Goal: Task Accomplishment & Management: Complete application form

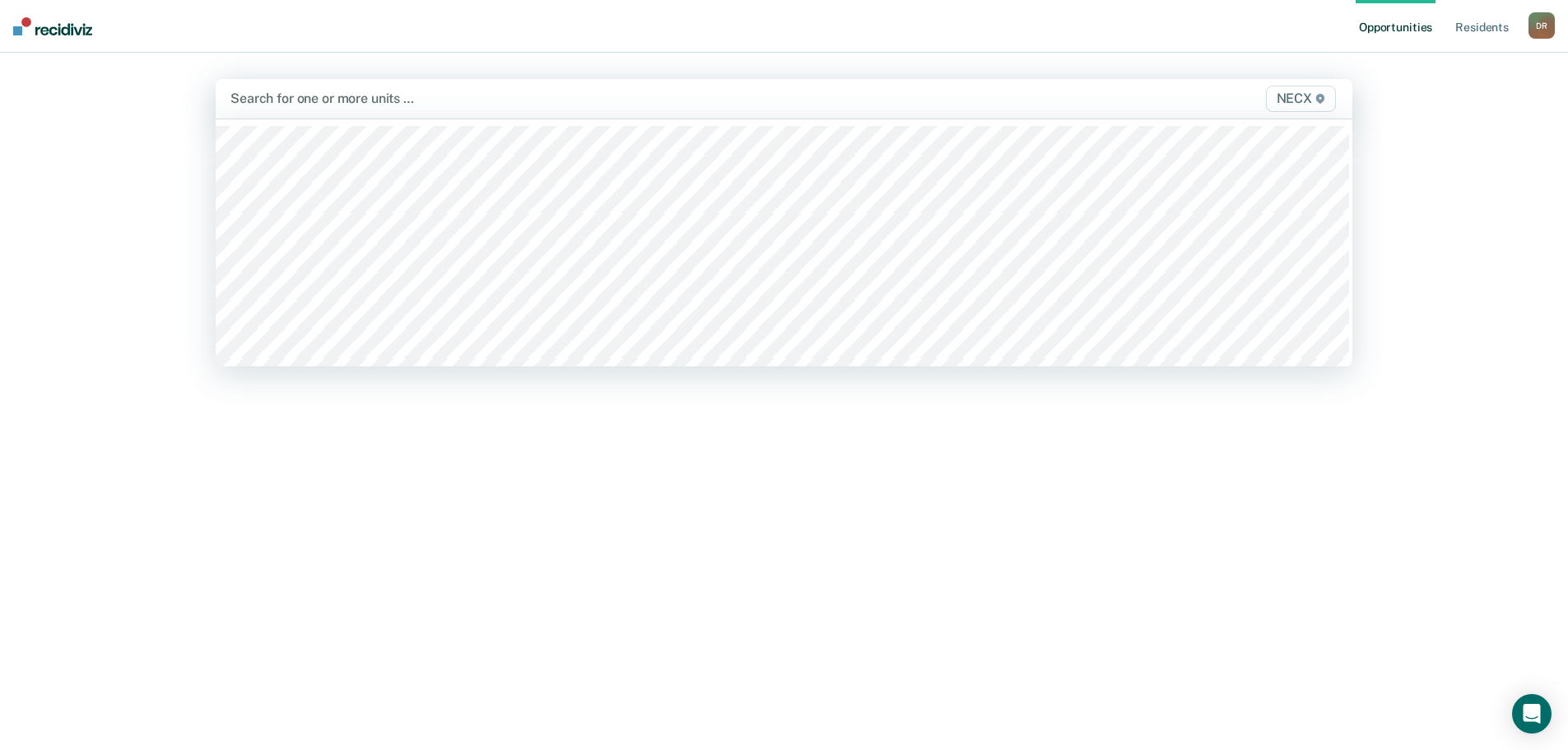
click at [307, 96] on div at bounding box center [618, 99] width 774 height 19
click at [1289, 97] on span "NECX" at bounding box center [1300, 99] width 70 height 26
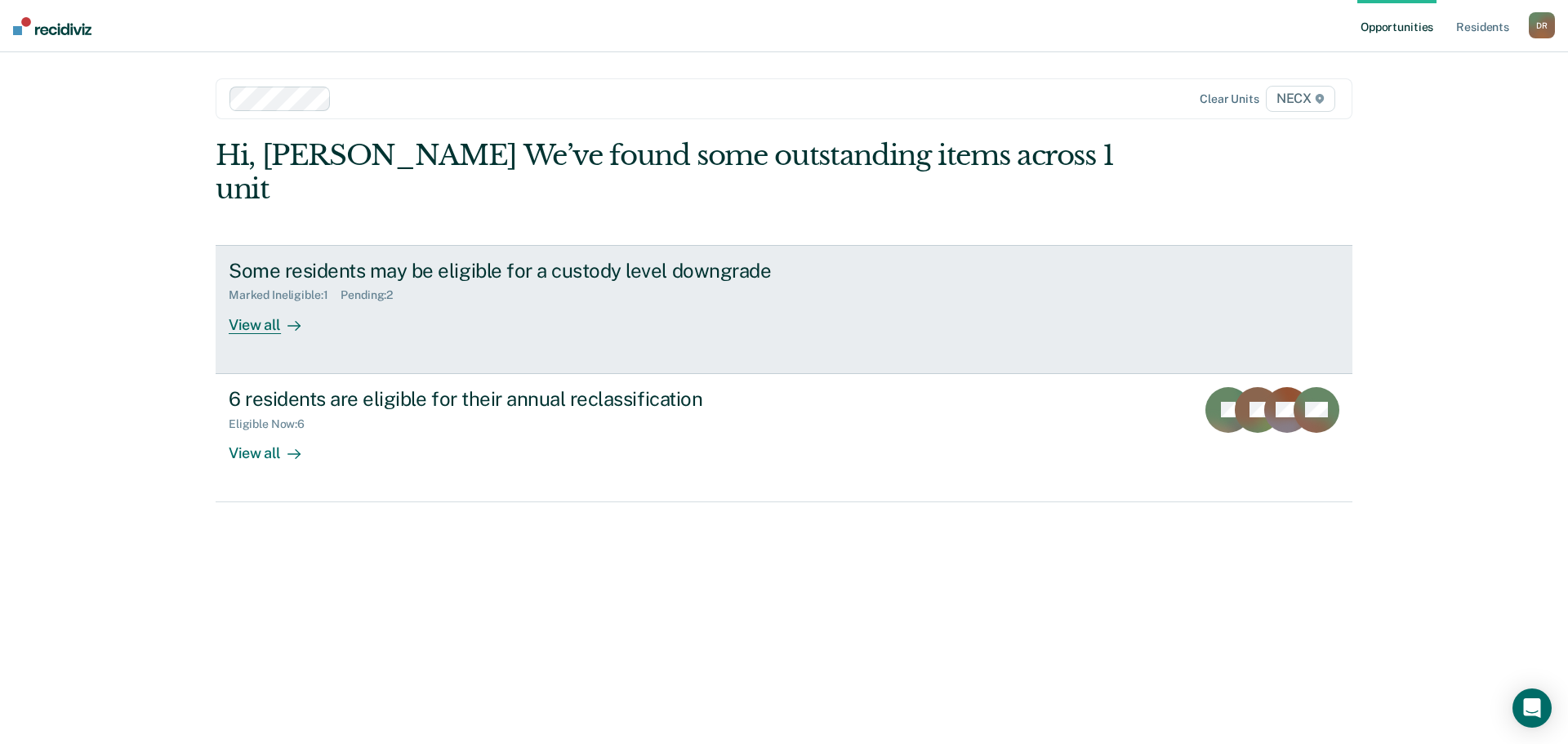
click at [259, 302] on div "View all" at bounding box center [274, 318] width 91 height 32
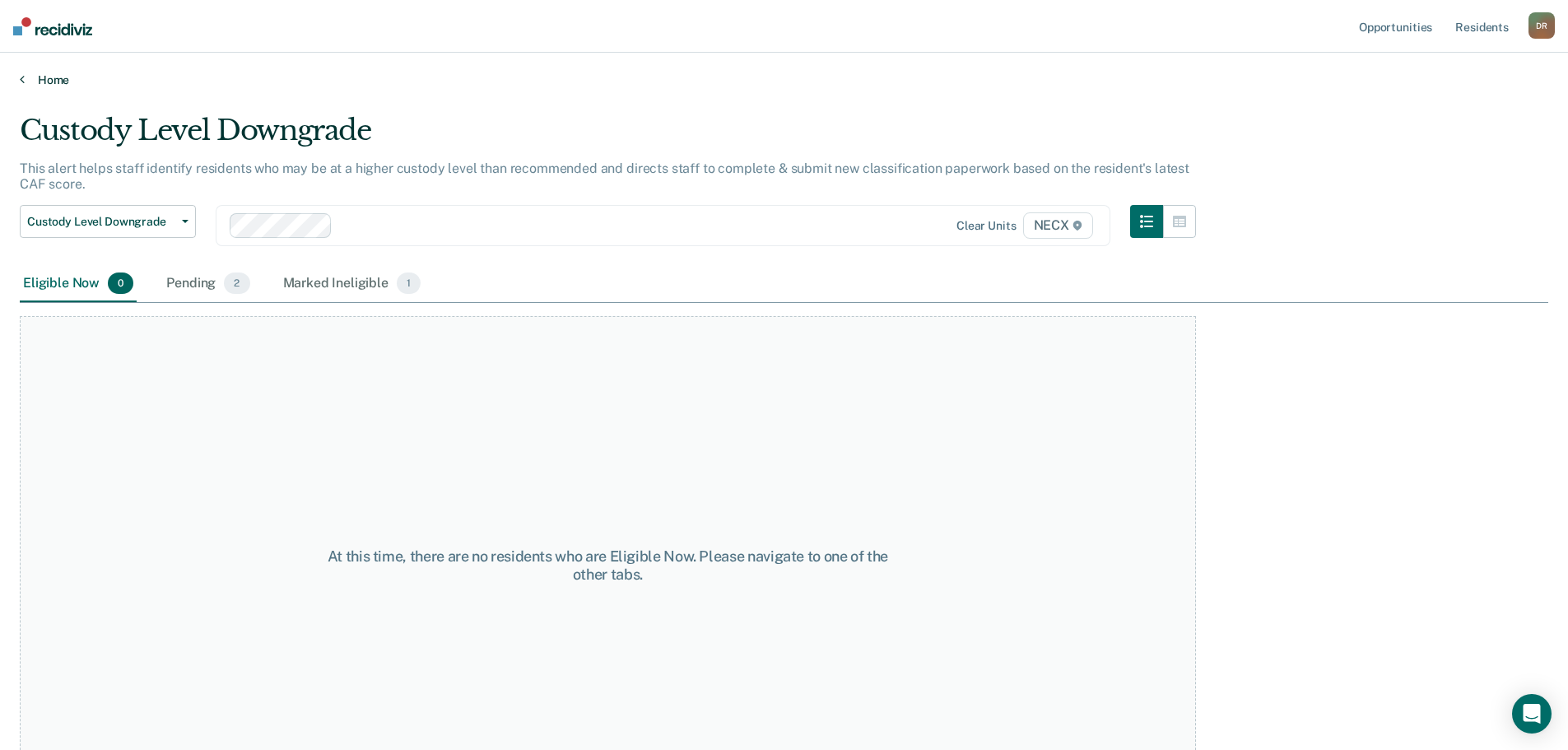
click at [21, 75] on icon at bounding box center [21, 79] width 5 height 13
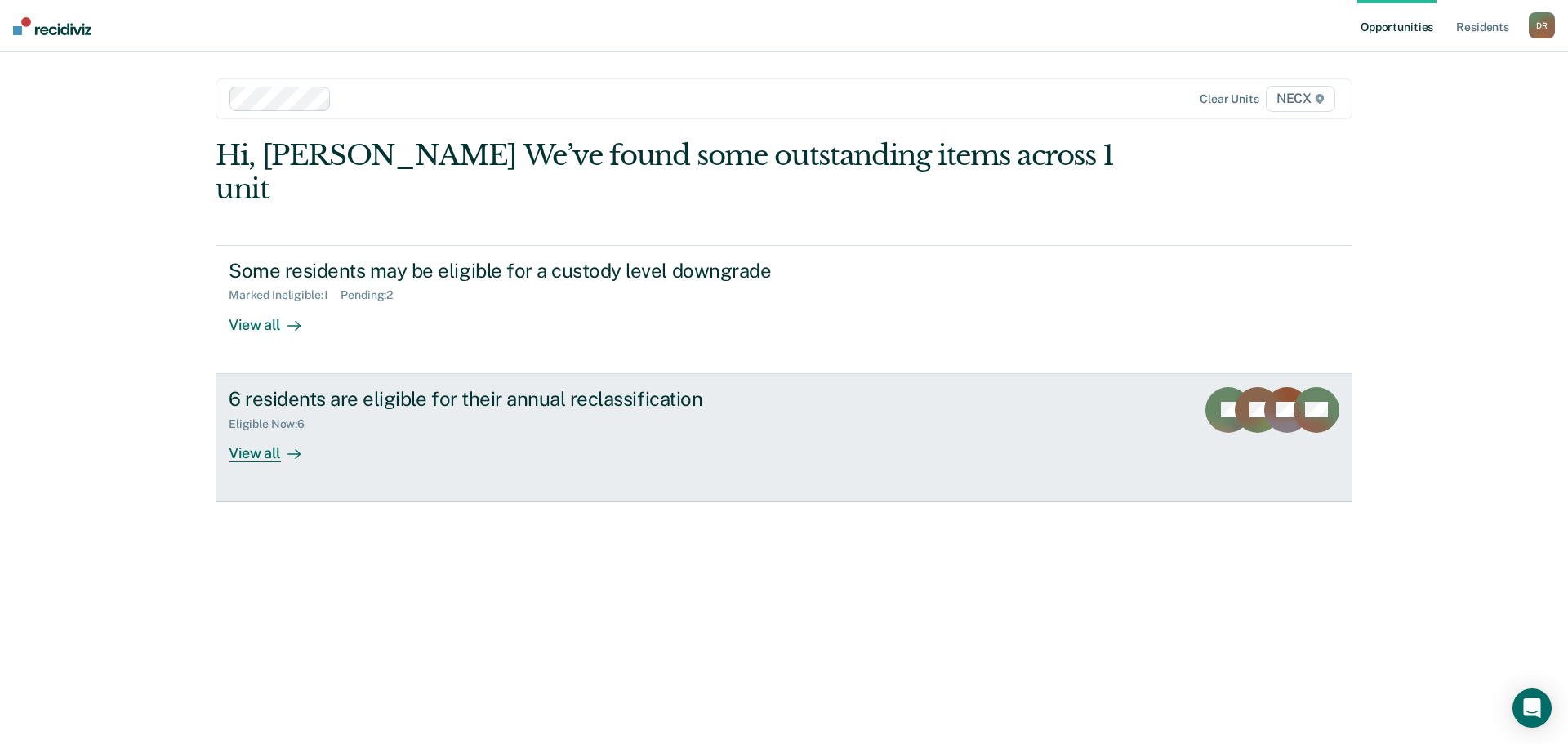
click at [264, 430] on div "View all" at bounding box center [274, 446] width 91 height 32
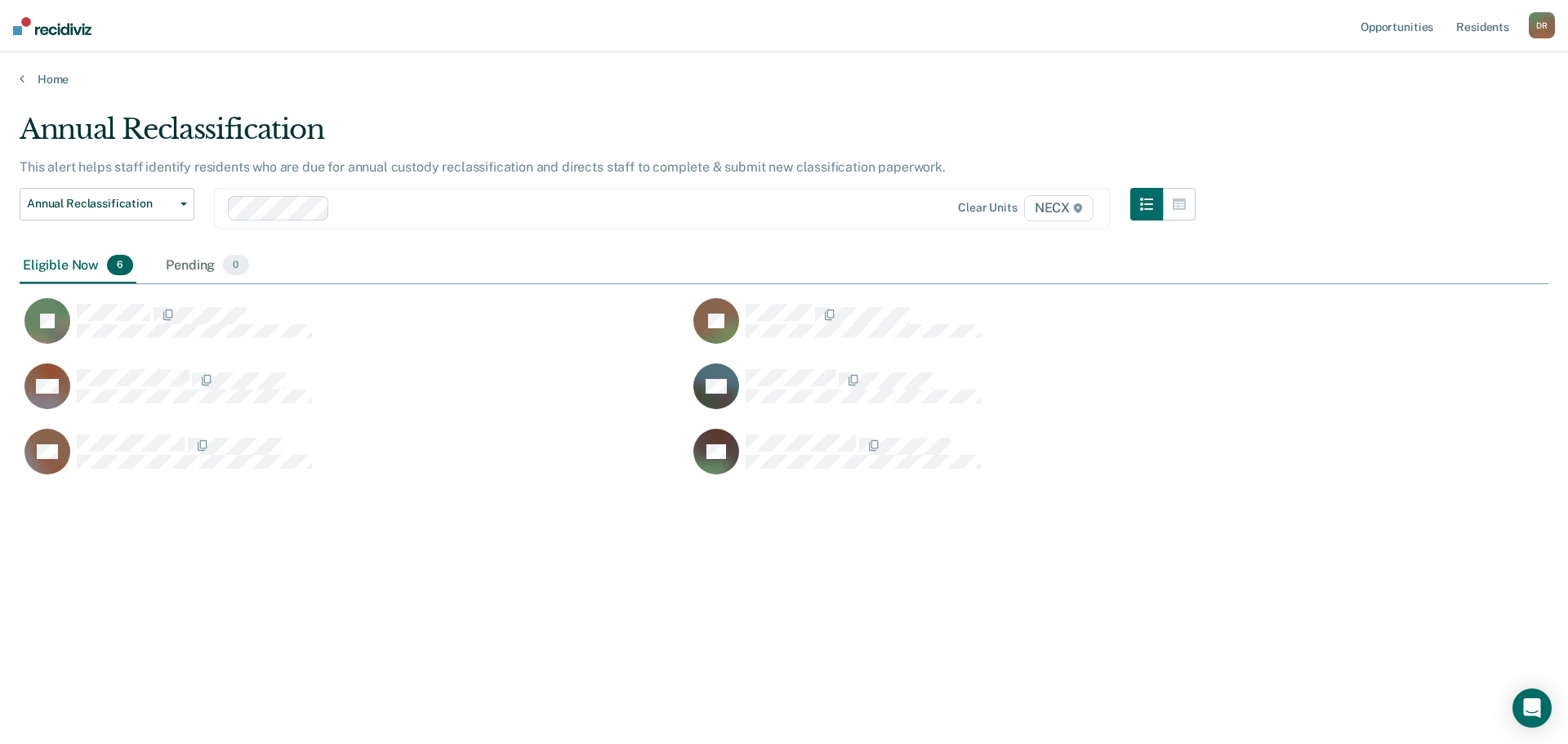
scroll to position [497, 1516]
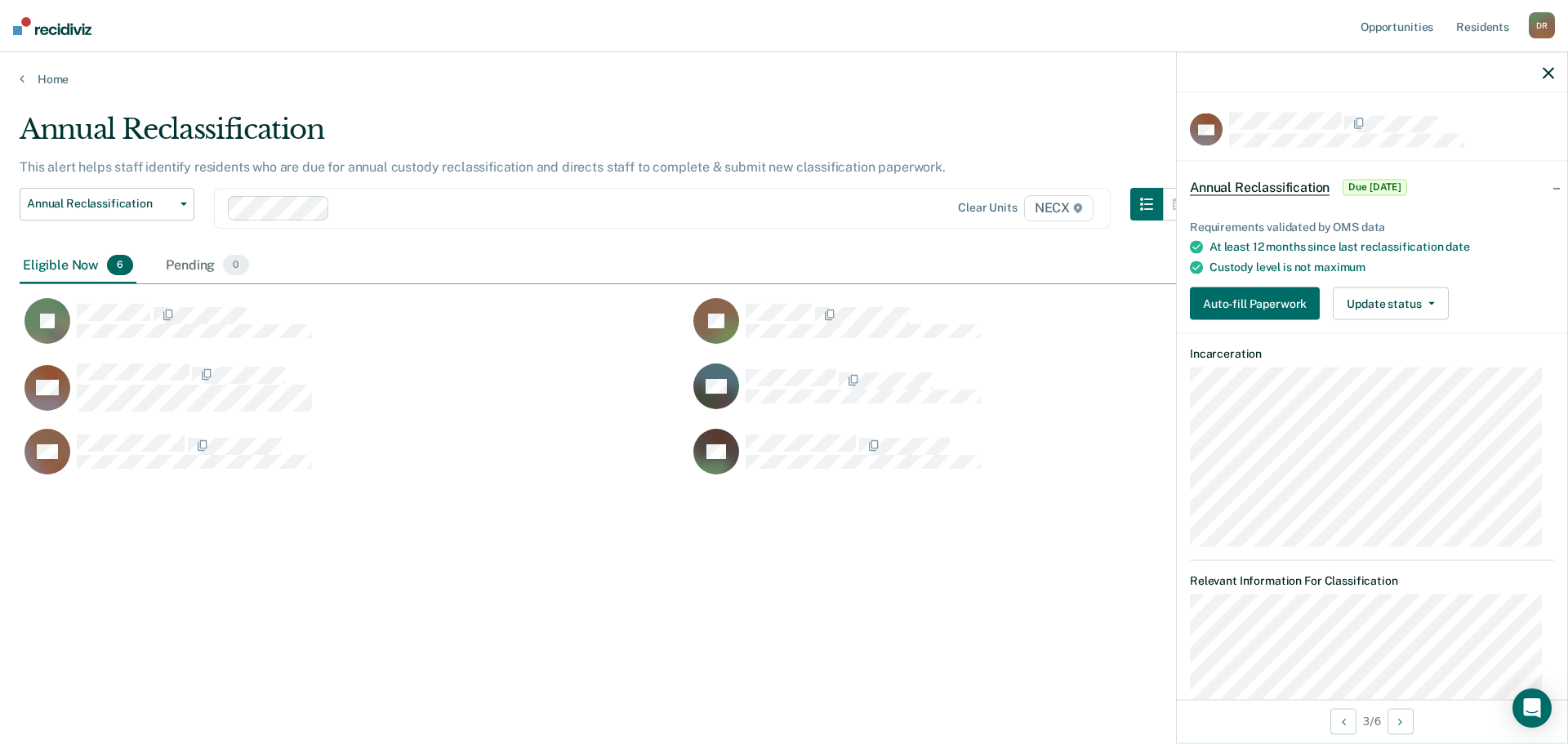
click at [1549, 67] on icon "button" at bounding box center [1549, 73] width 11 height 11
click at [1282, 301] on button "Auto-fill Paperwork" at bounding box center [1254, 304] width 130 height 32
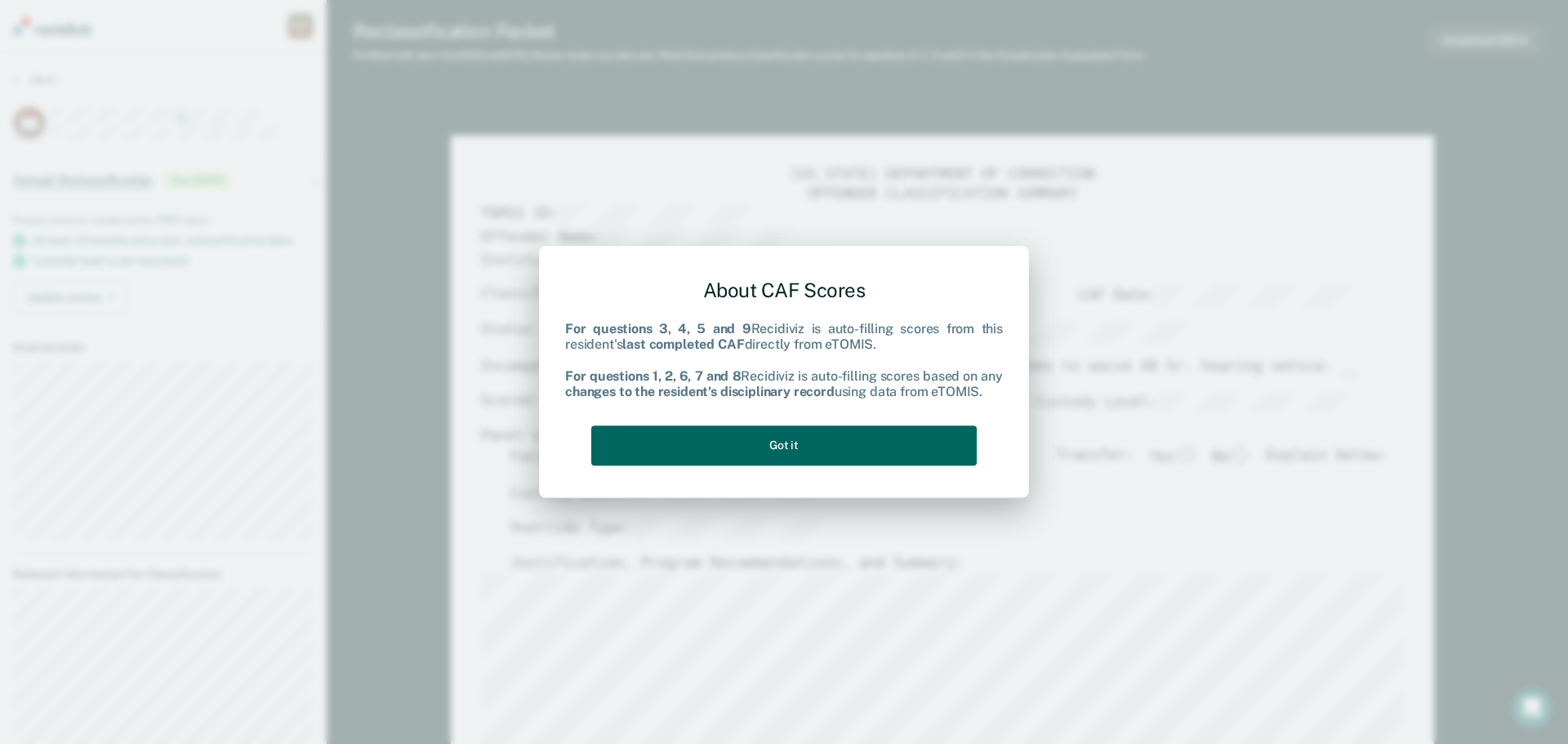
click at [866, 450] on button "Got it" at bounding box center [784, 445] width 386 height 40
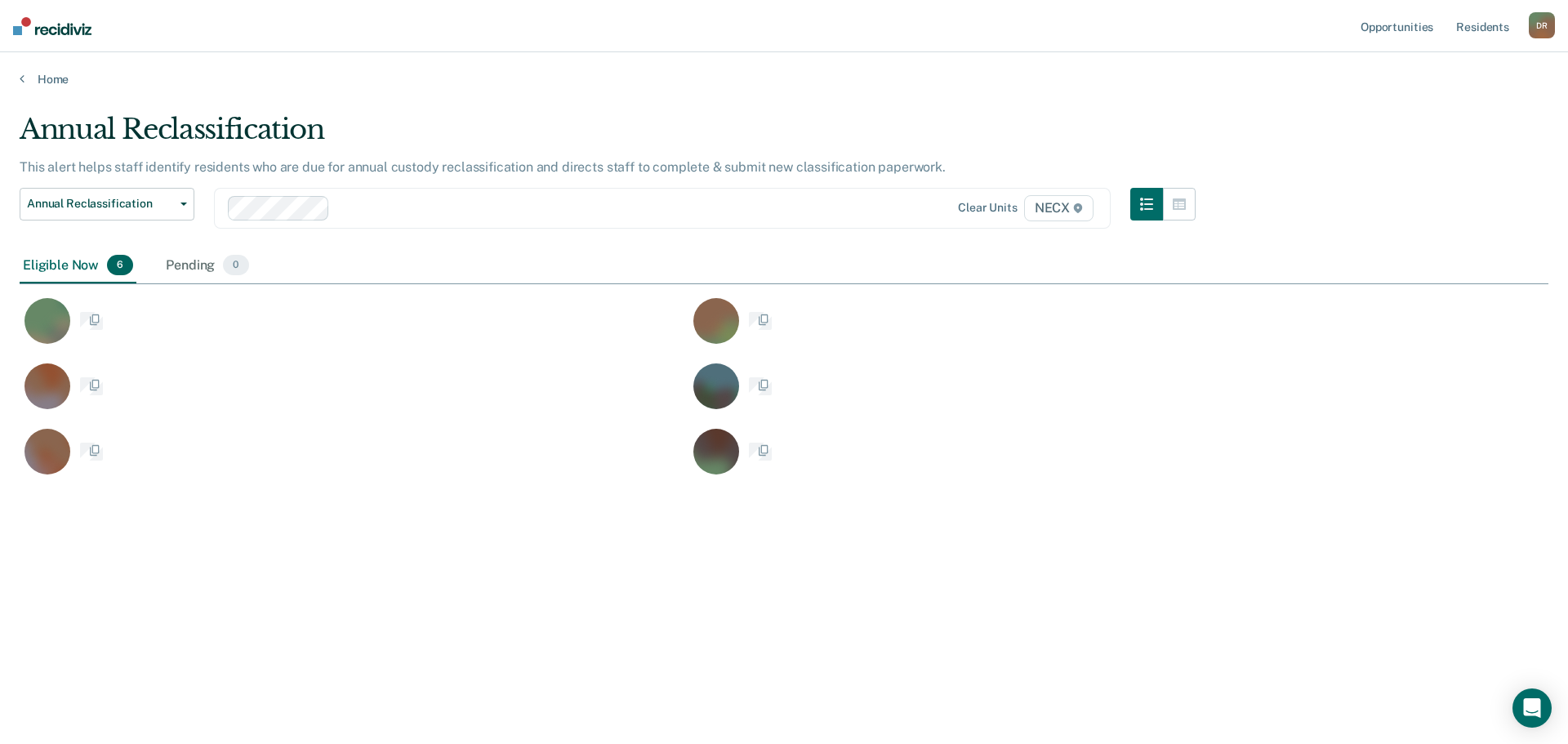
scroll to position [497, 1516]
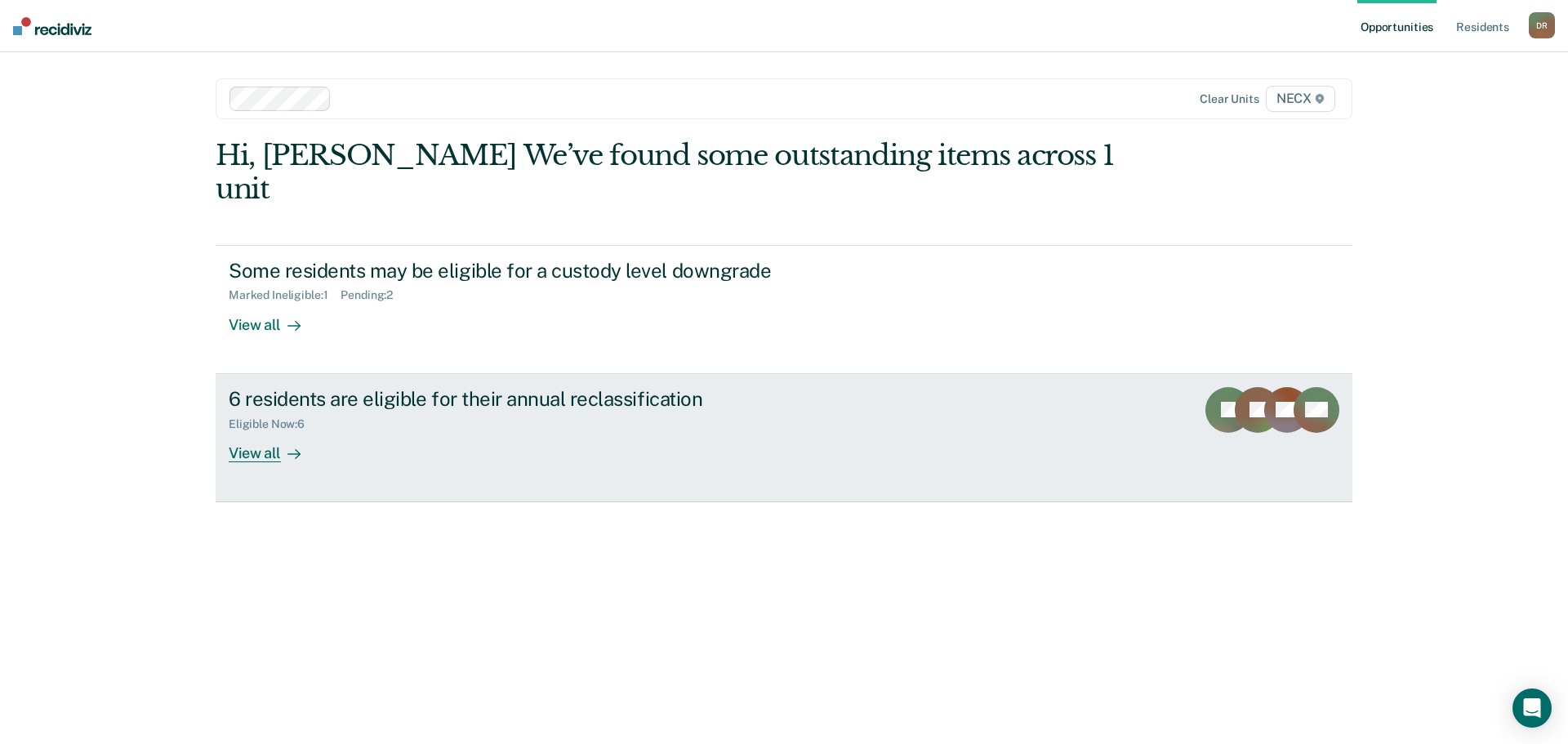
click at [254, 430] on div "View all" at bounding box center [274, 446] width 91 height 32
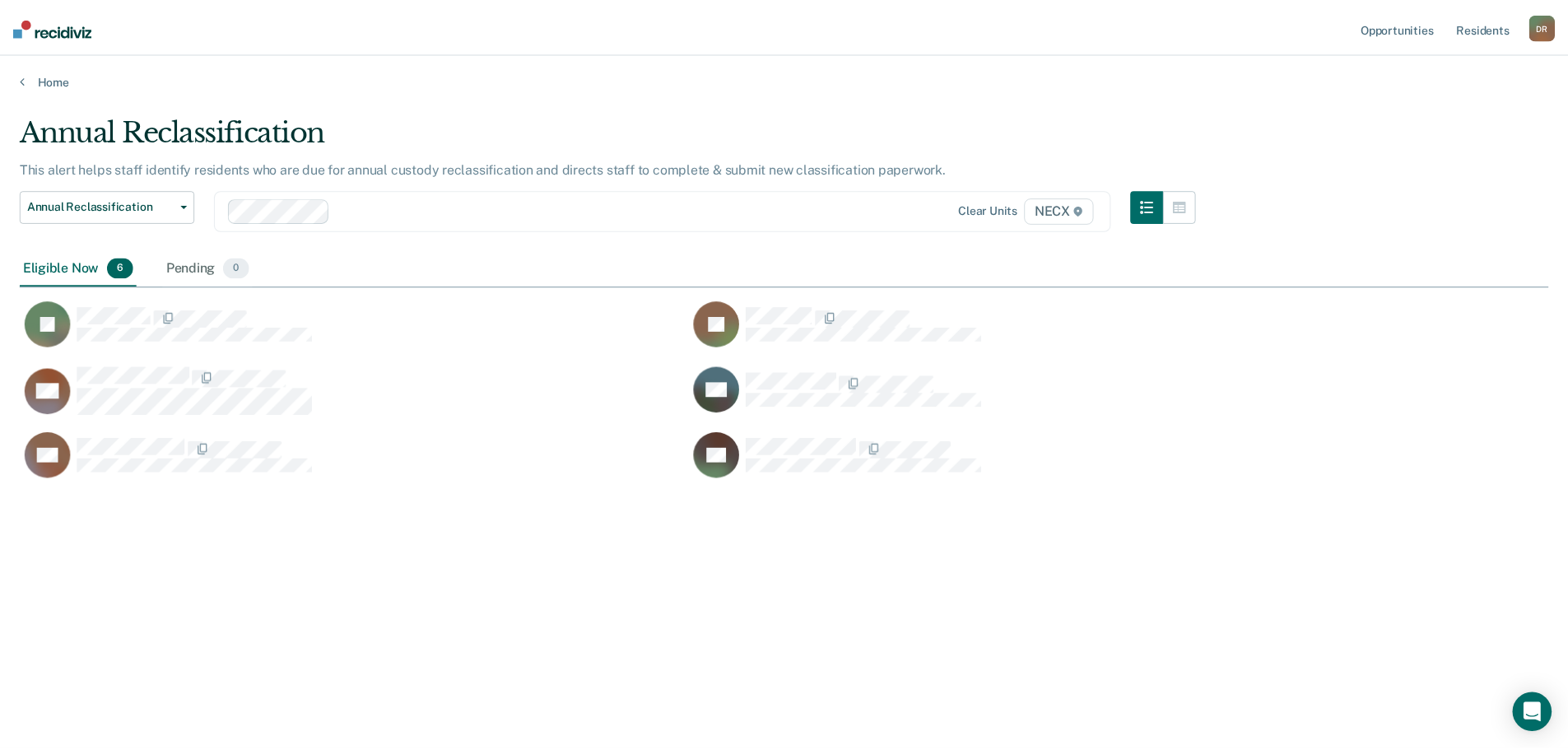
scroll to position [501, 1528]
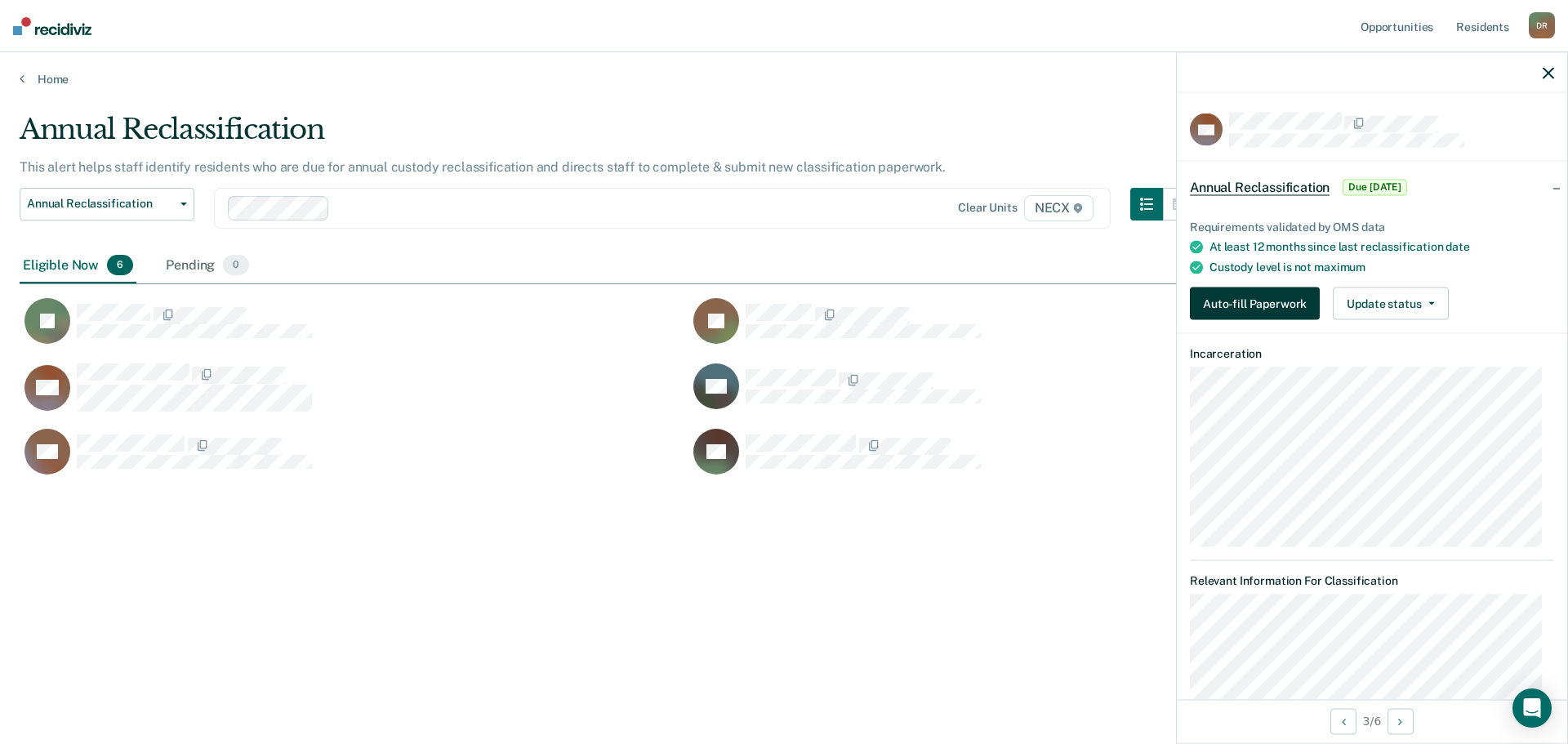
click at [1206, 309] on button "Auto-fill Paperwork" at bounding box center [1254, 304] width 130 height 32
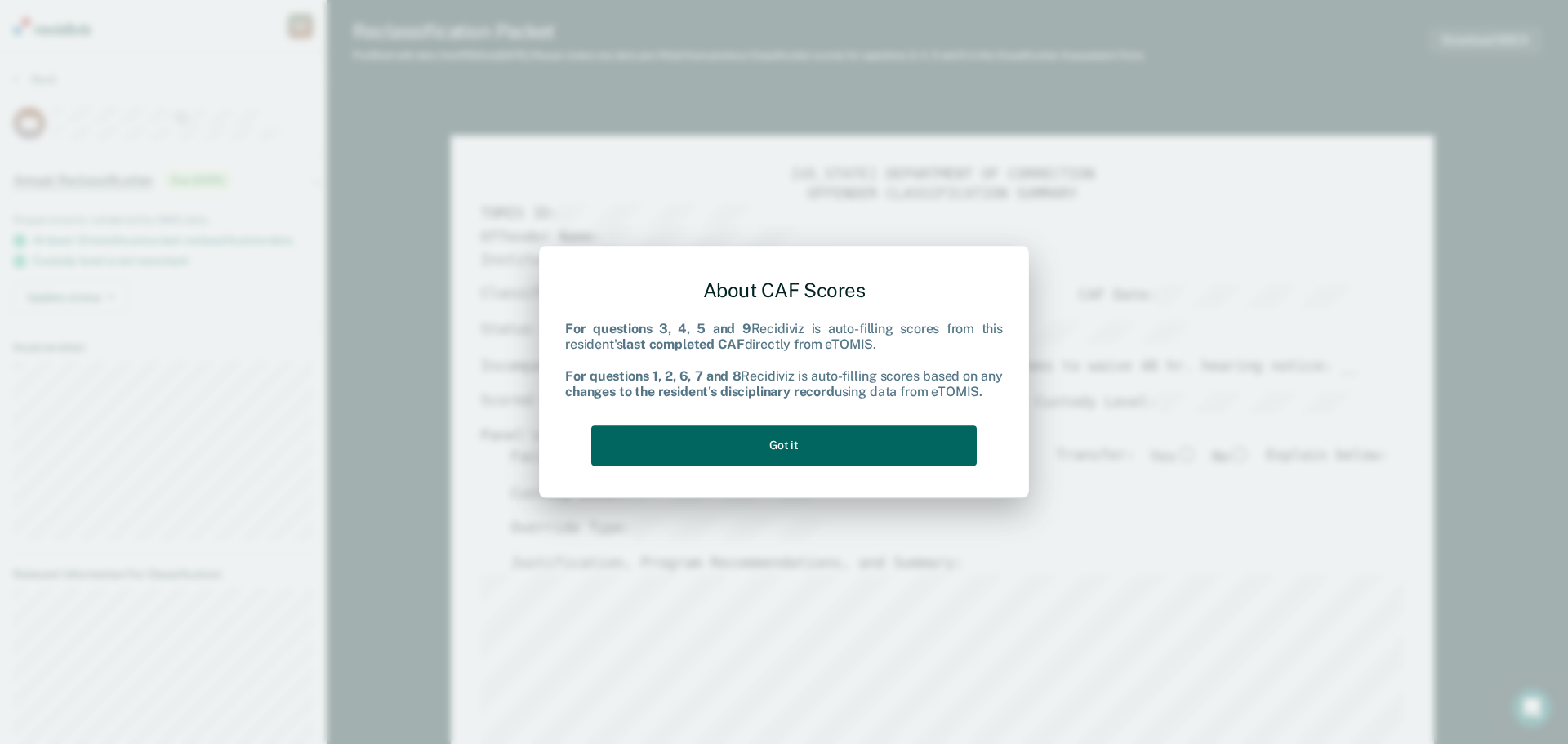
click at [879, 450] on button "Got it" at bounding box center [784, 445] width 386 height 40
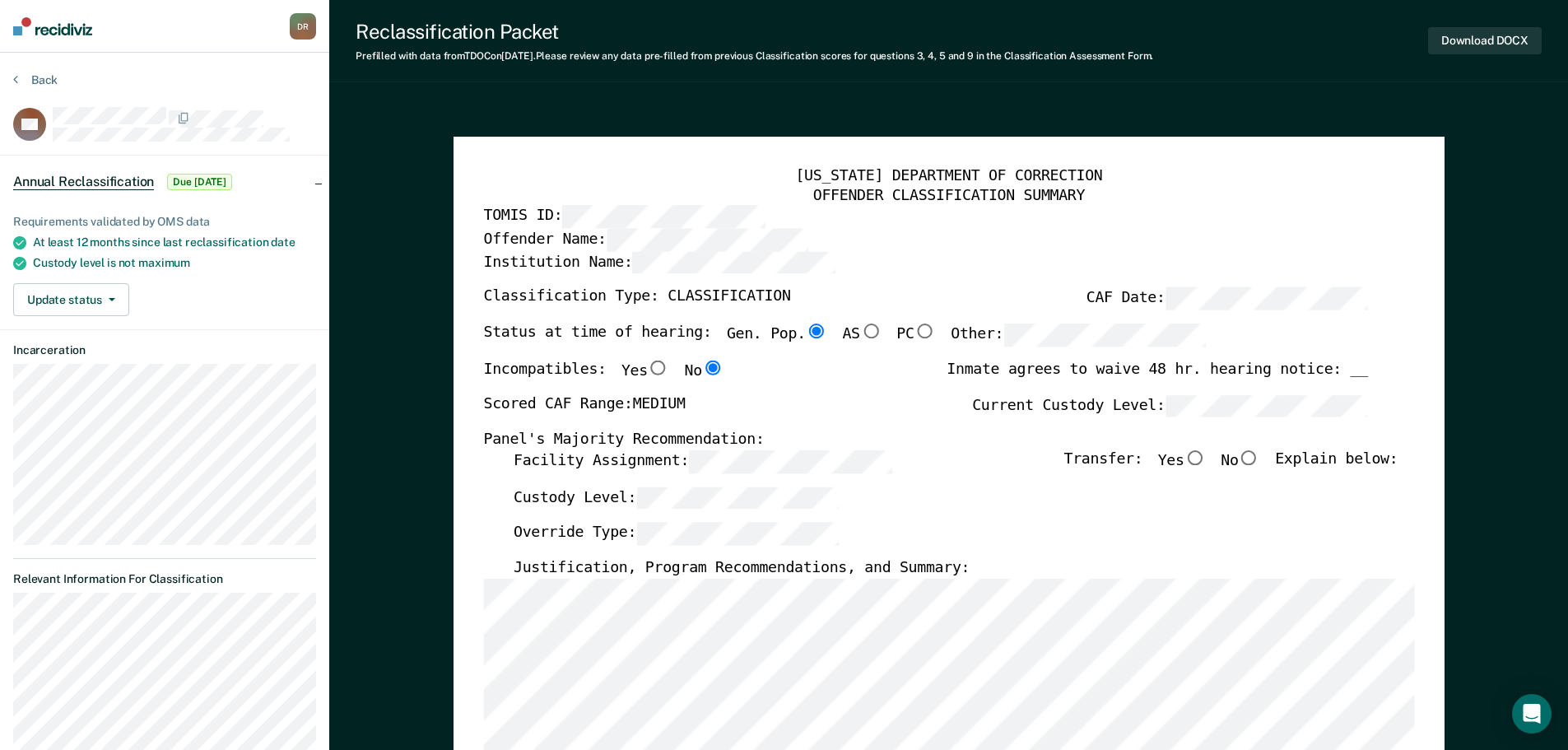
click at [1259, 459] on input "No" at bounding box center [1248, 458] width 21 height 15
type textarea "x"
radio input "true"
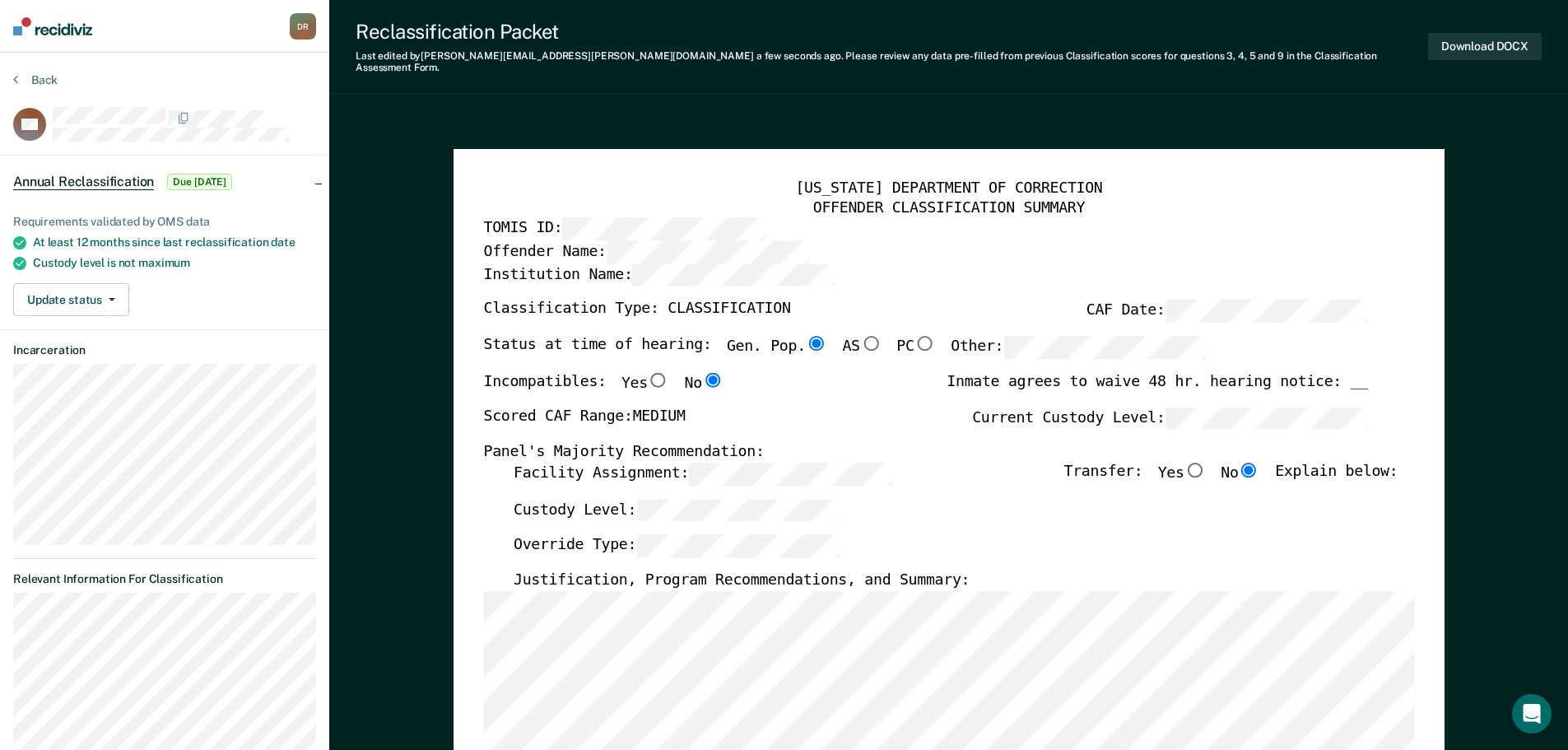
scroll to position [82, 0]
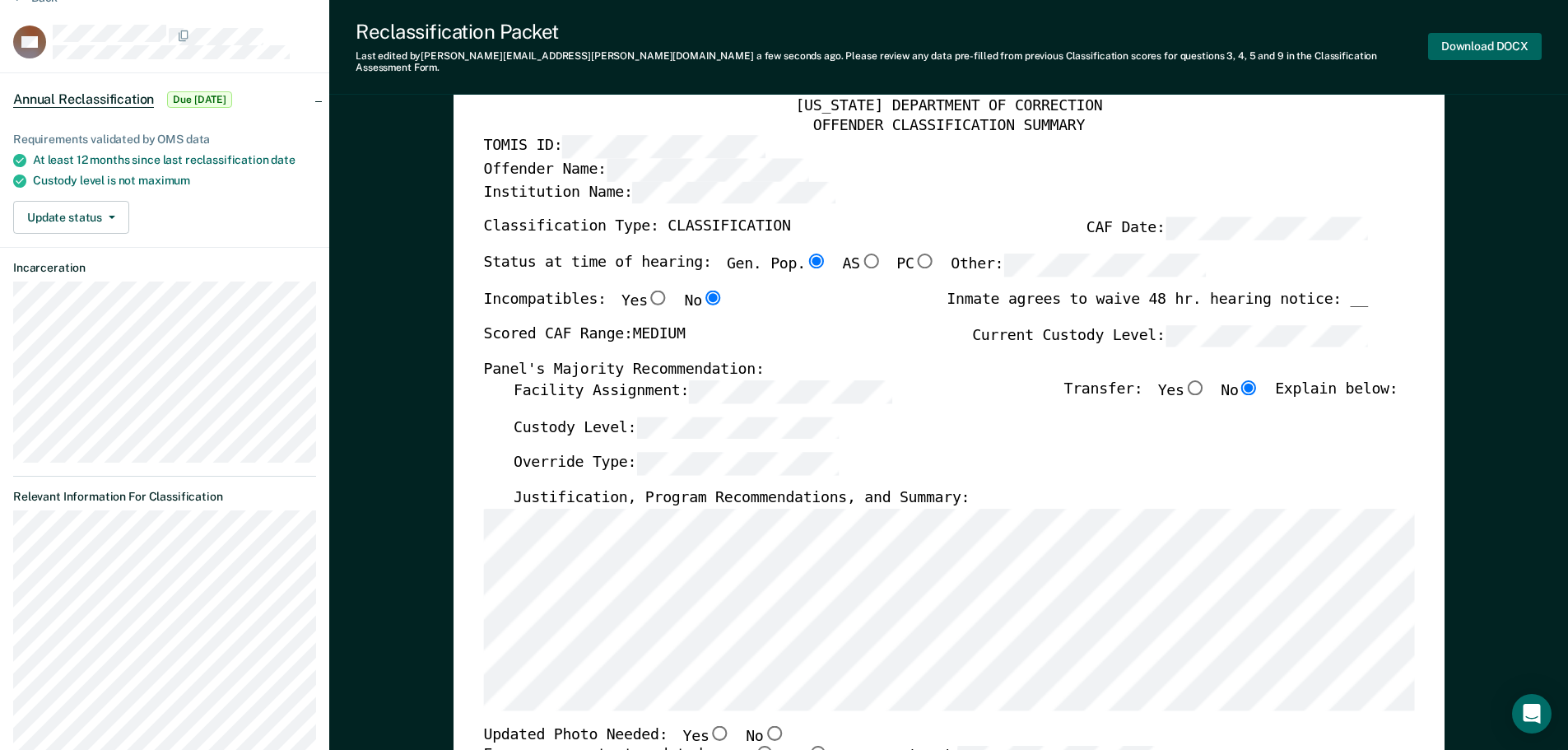
click at [1495, 39] on button "Download DOCX" at bounding box center [1484, 46] width 113 height 27
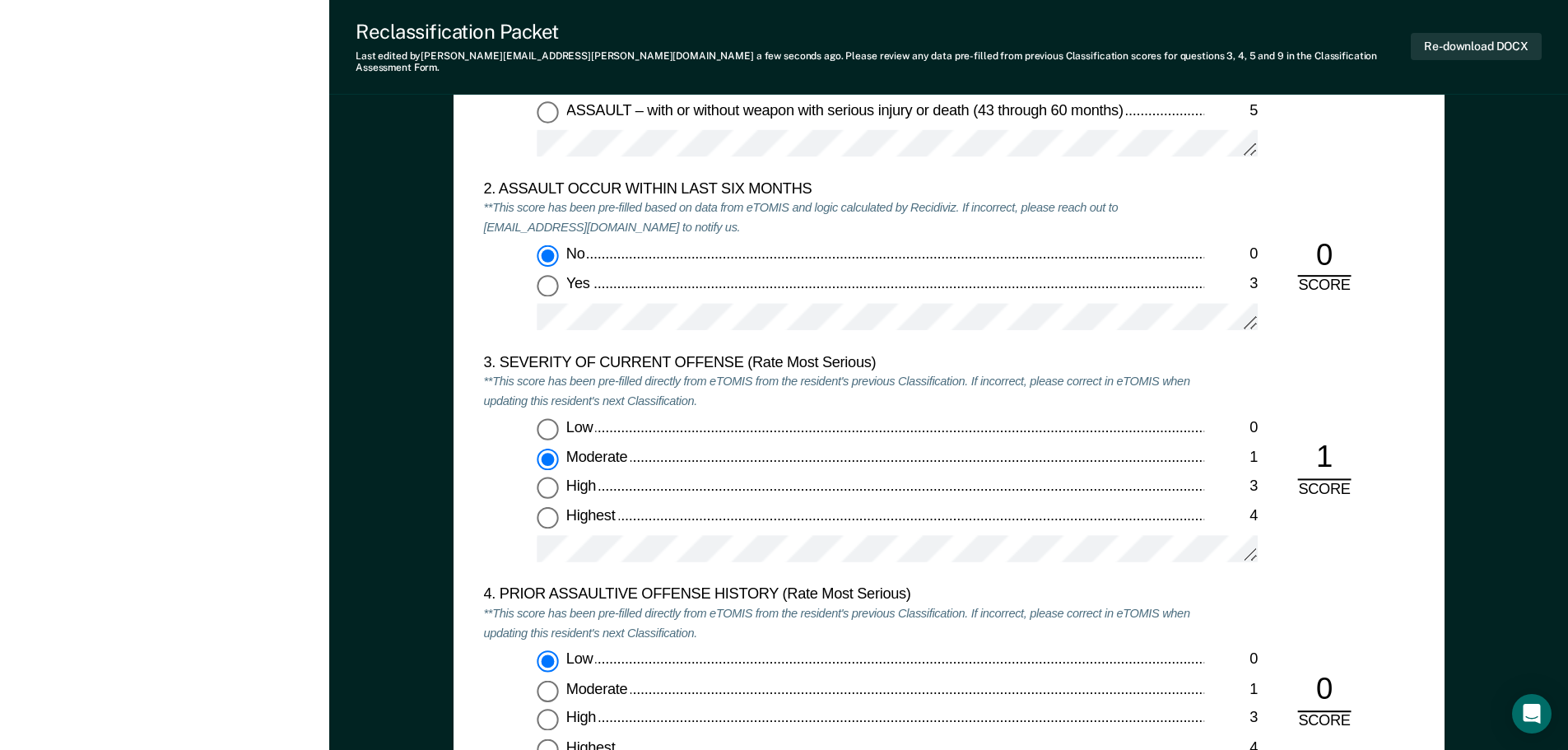
scroll to position [1894, 0]
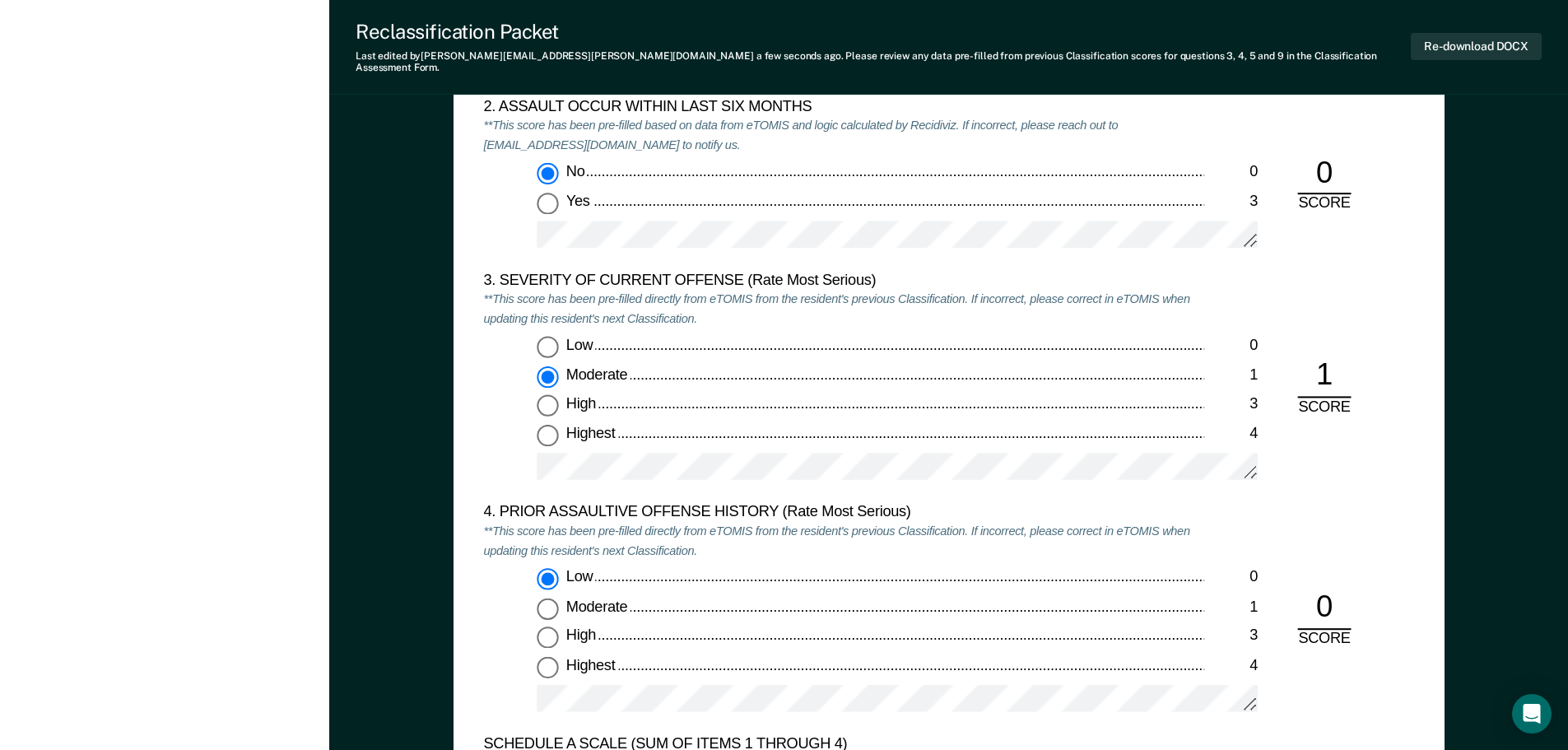
click at [1388, 309] on div "3. SEVERITY OF CURRENT OFFENSE (Rate Most Serious) **This score has been pre-fi…" at bounding box center [948, 386] width 931 height 233
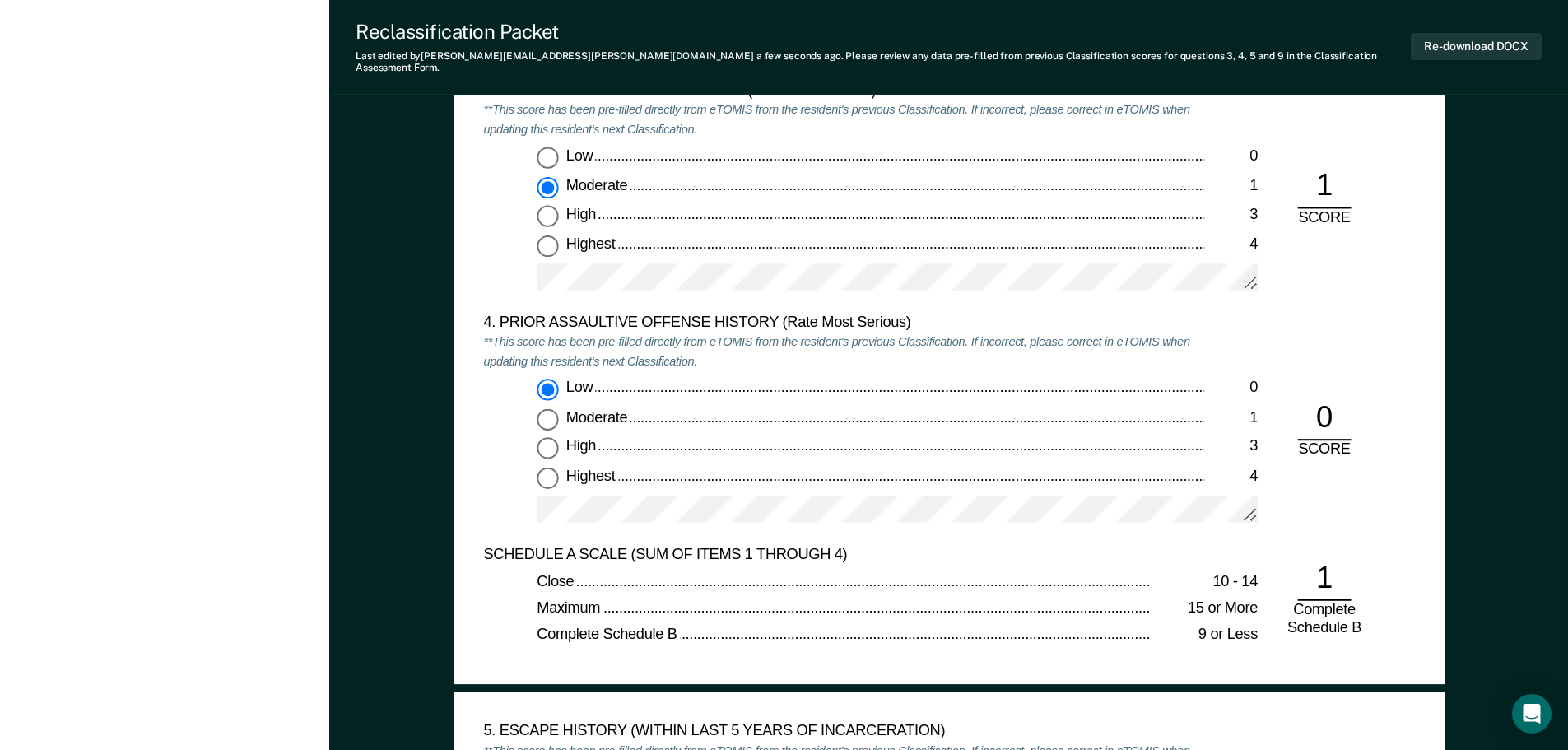
scroll to position [2141, 0]
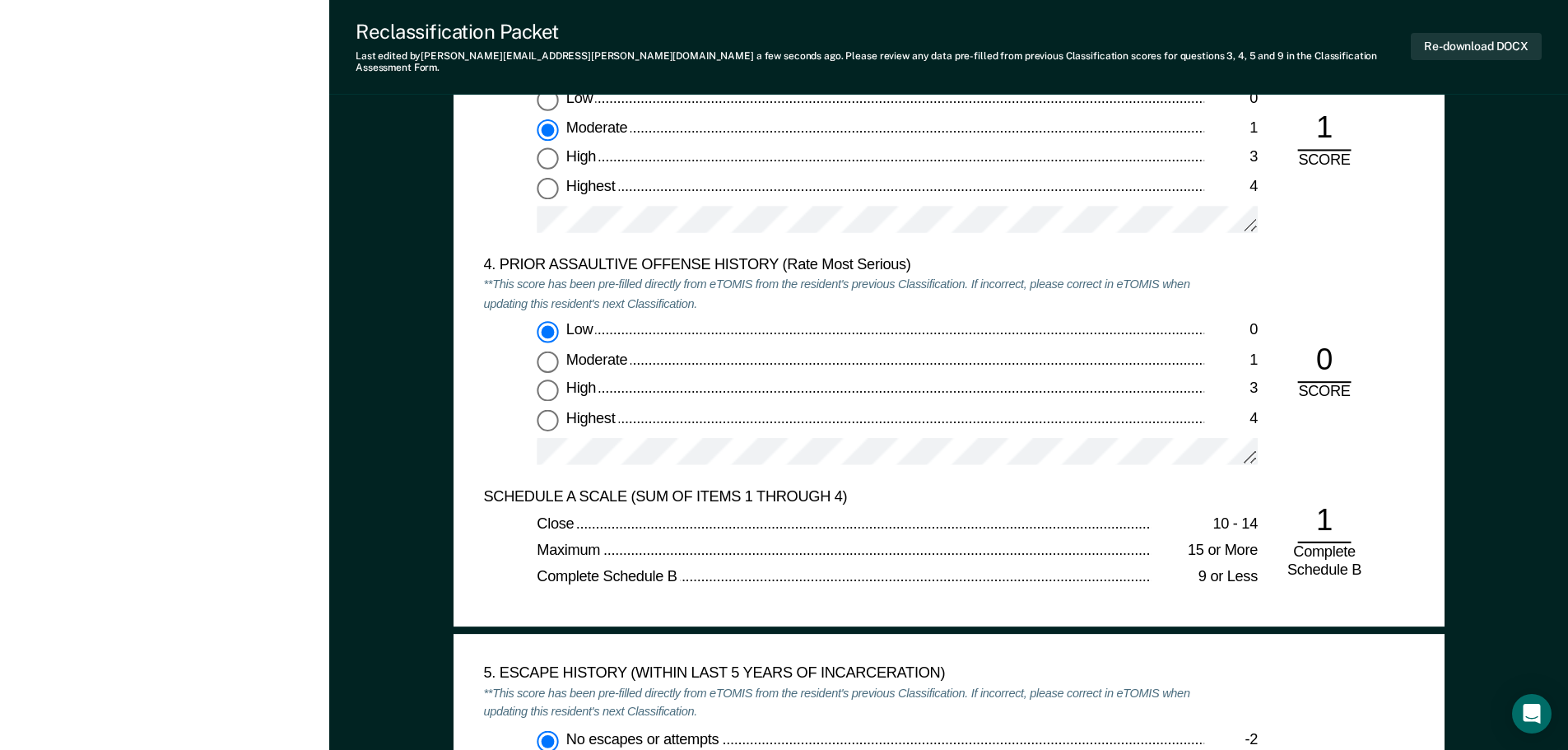
click at [1296, 256] on div "4. PRIOR ASSAULTIVE OFFENSE HISTORY (Rate Most Serious) **This score has been p…" at bounding box center [948, 371] width 931 height 233
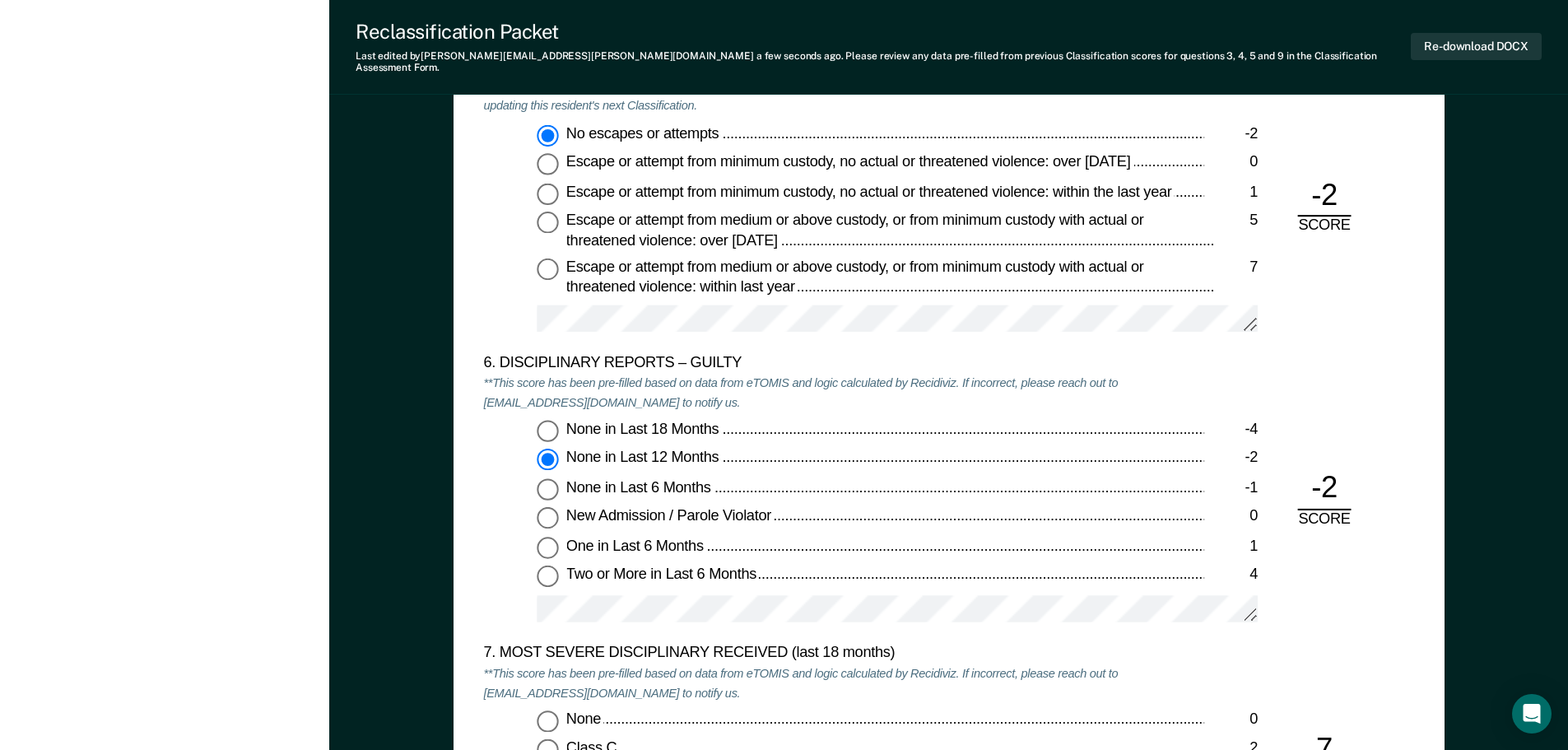
scroll to position [2800, 0]
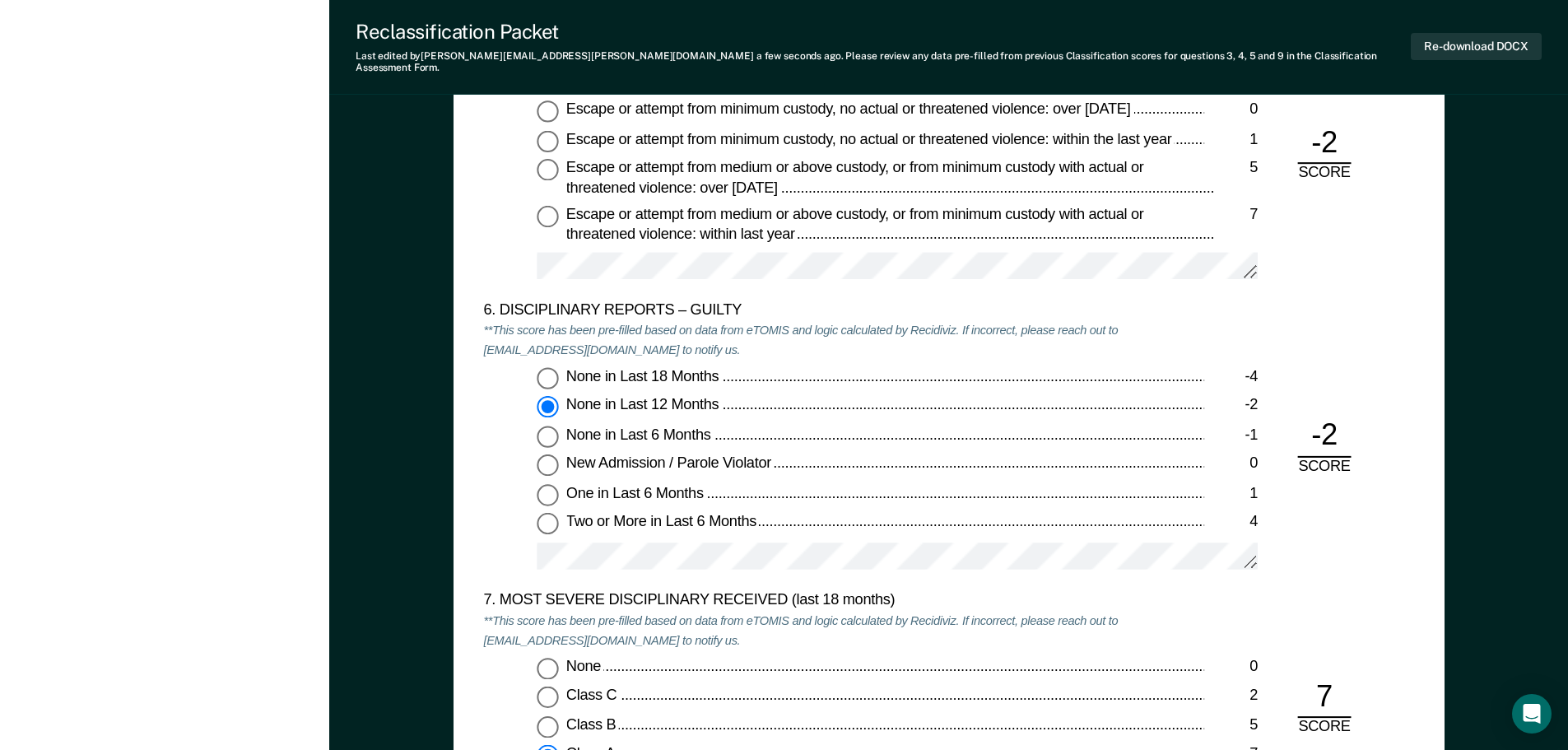
click at [1364, 514] on div "6. DISCIPLINARY REPORTS – GUILTY **This score has been pre-filled based on data…" at bounding box center [948, 447] width 931 height 290
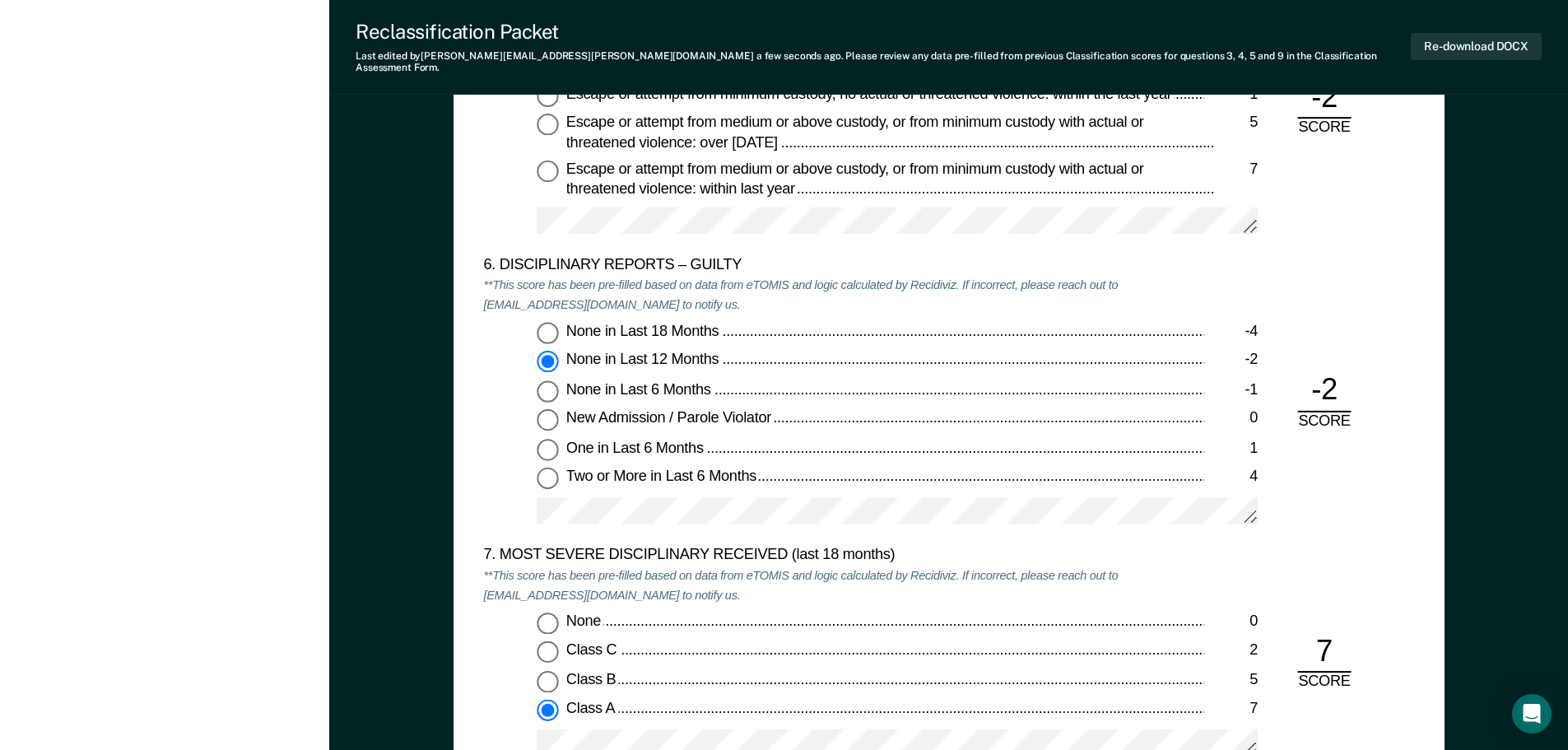
scroll to position [2882, 0]
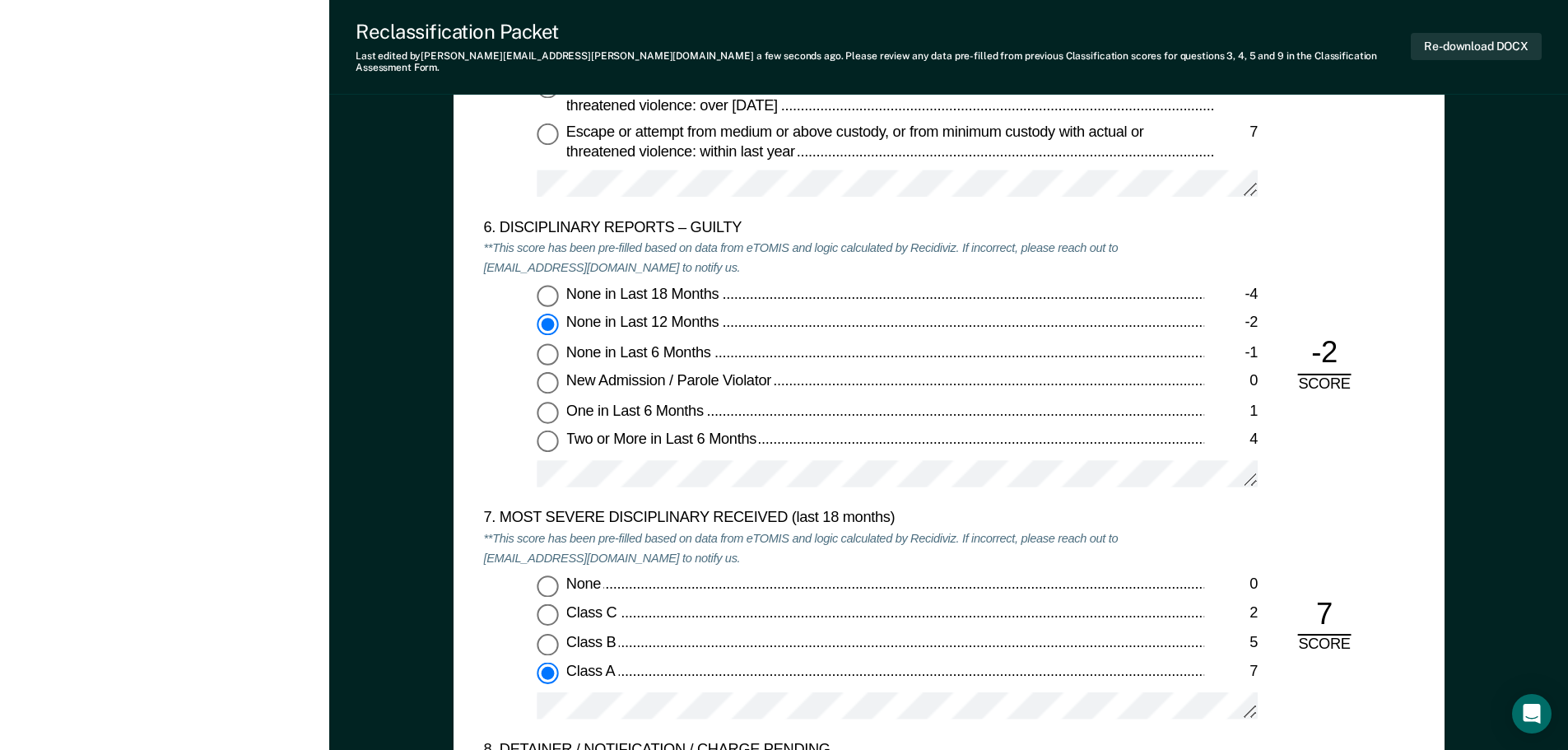
click at [1370, 243] on div "6. DISCIPLINARY REPORTS – GUILTY **This score has been pre-filled based on data…" at bounding box center [948, 364] width 931 height 290
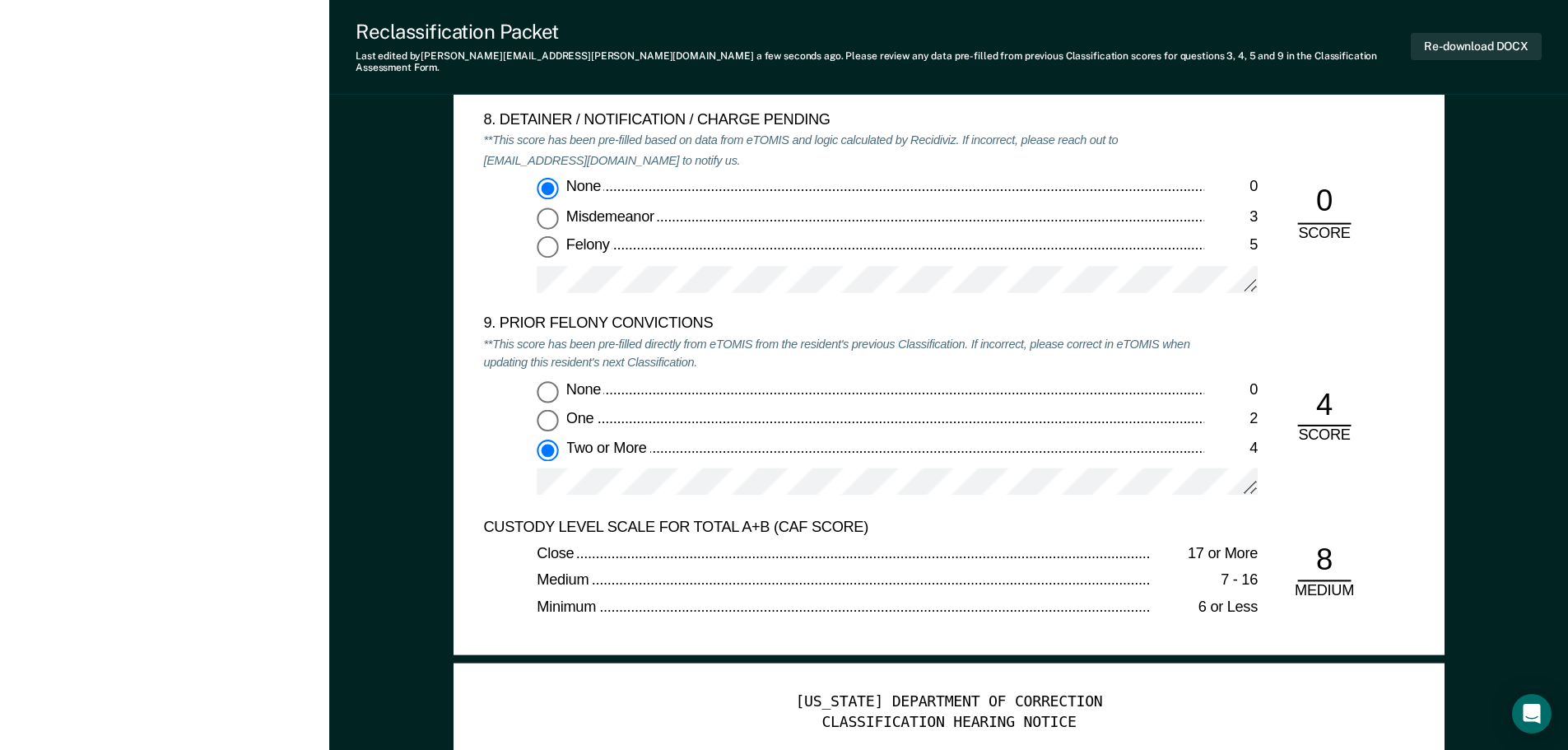
scroll to position [3541, 0]
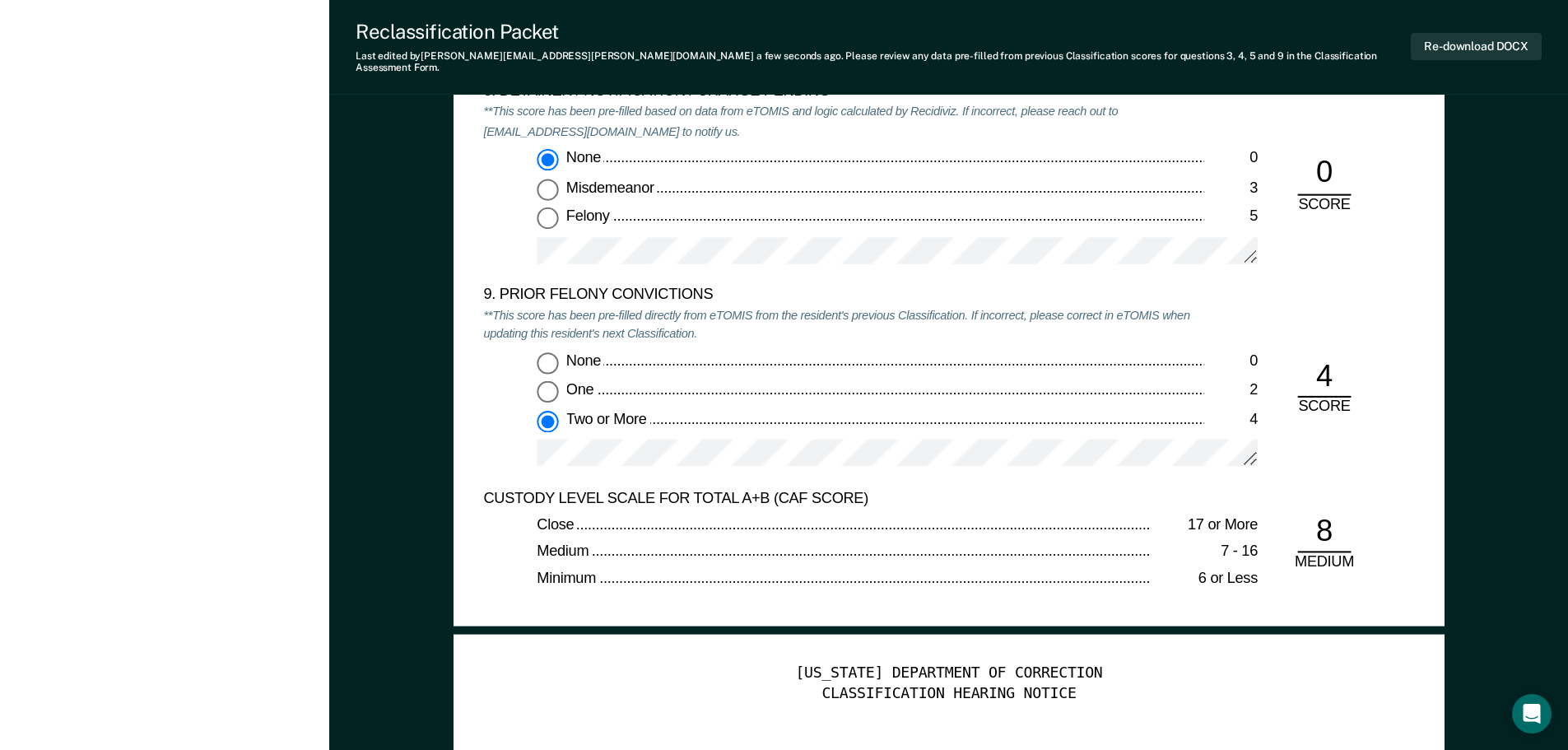
click at [1313, 286] on div "9. PRIOR FELONY CONVICTIONS **This score has been pre-filled directly from eTOM…" at bounding box center [948, 387] width 931 height 203
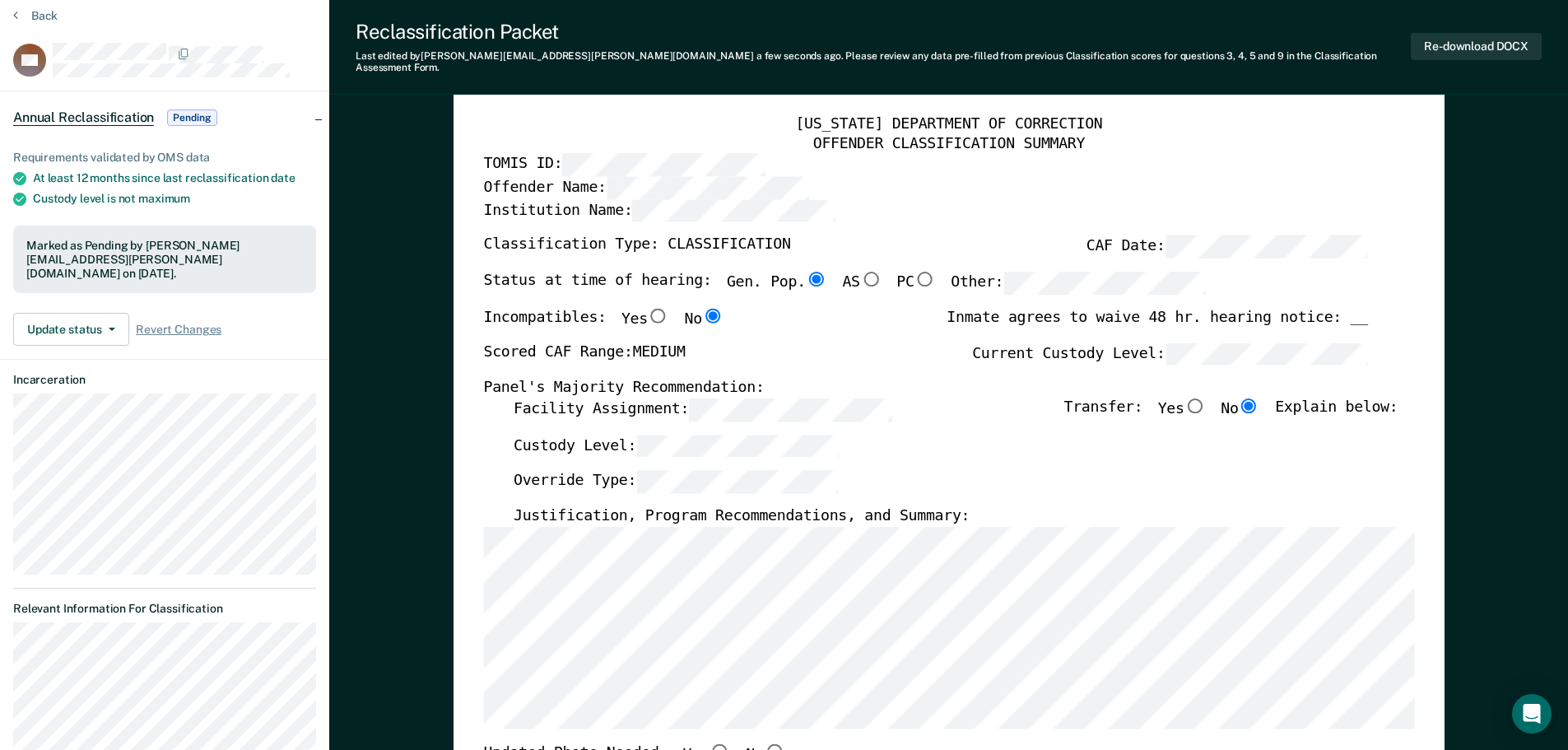
scroll to position [82, 0]
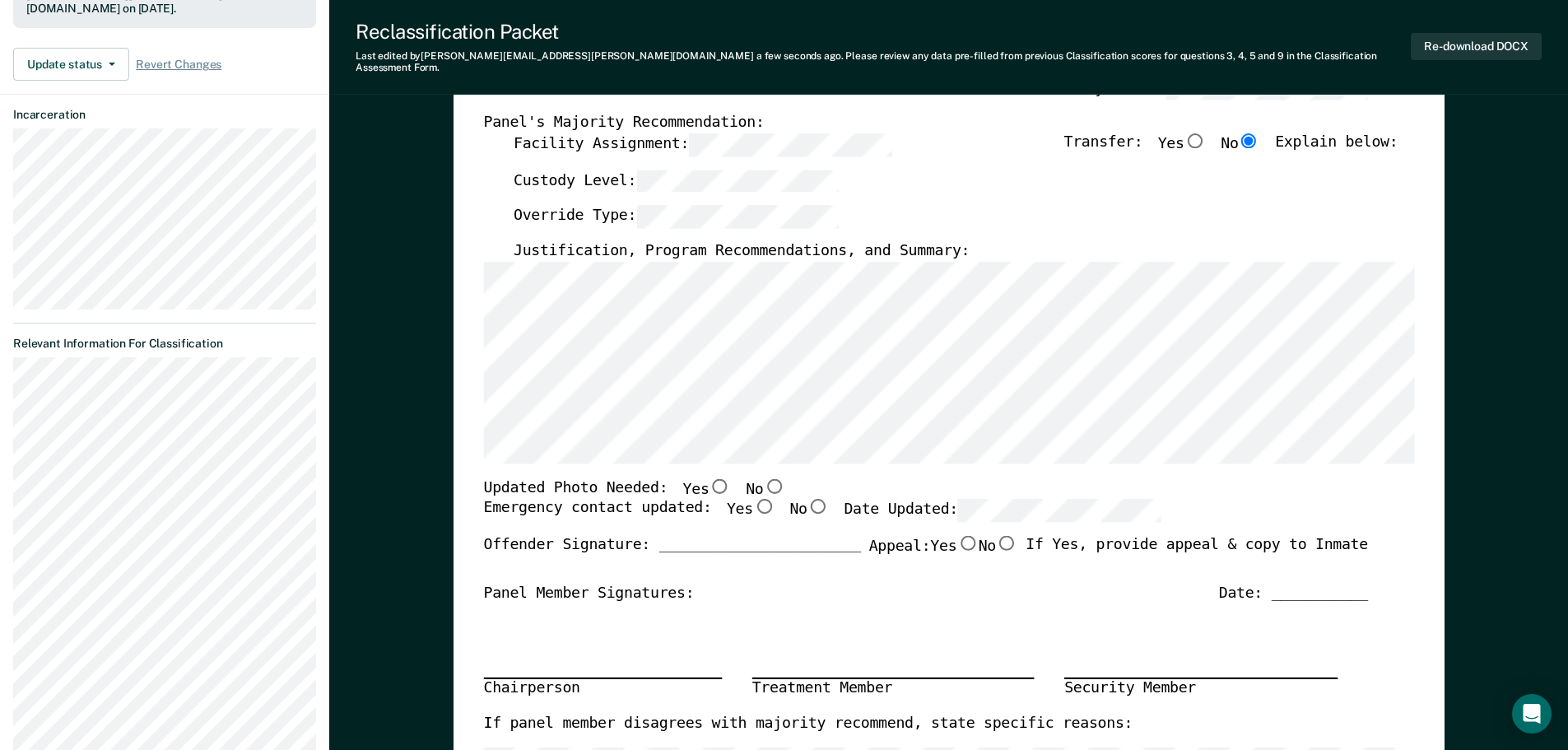
type textarea "x"
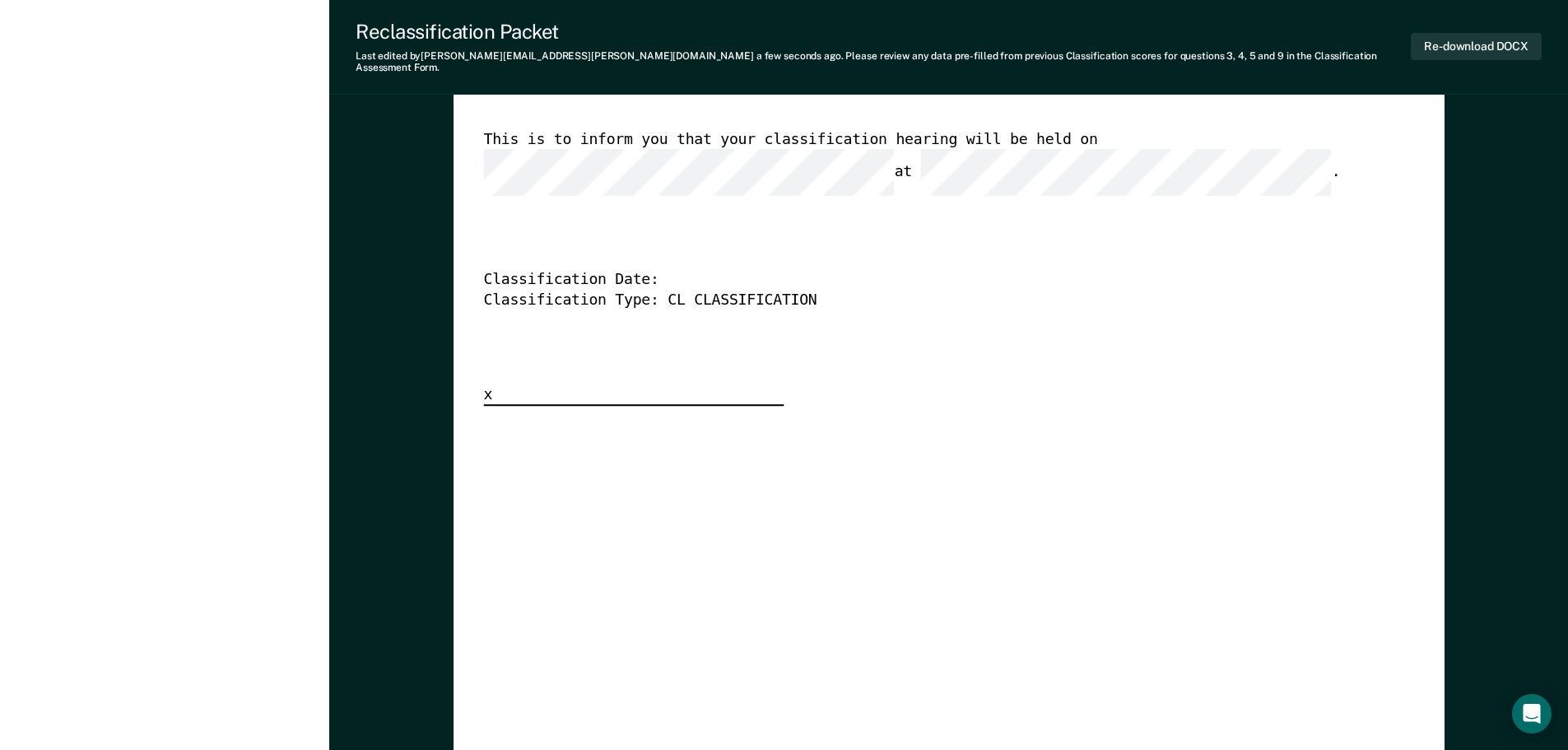
scroll to position [4176, 0]
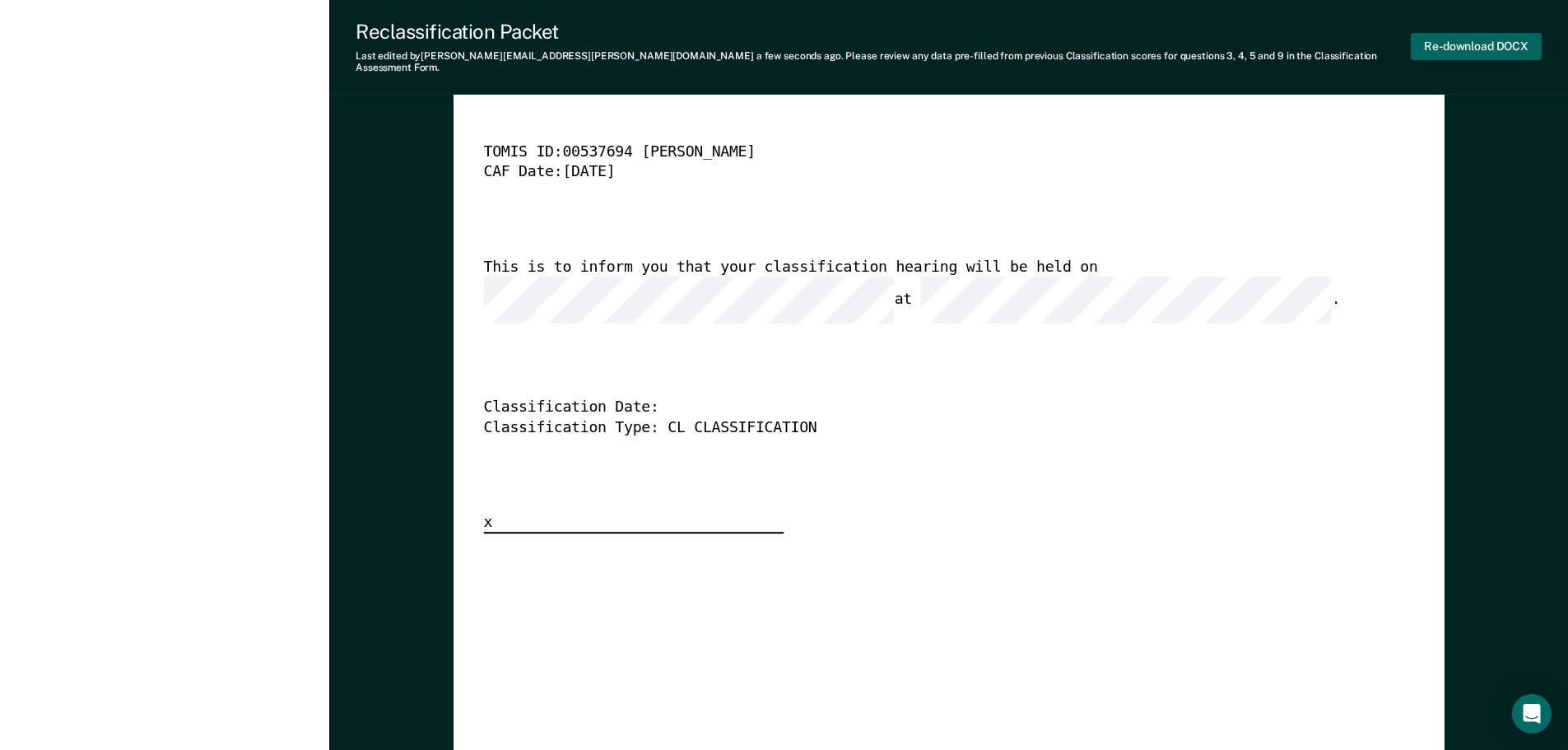
click at [1445, 36] on button "Re-download DOCX" at bounding box center [1476, 46] width 131 height 27
